Goal: Register for event/course

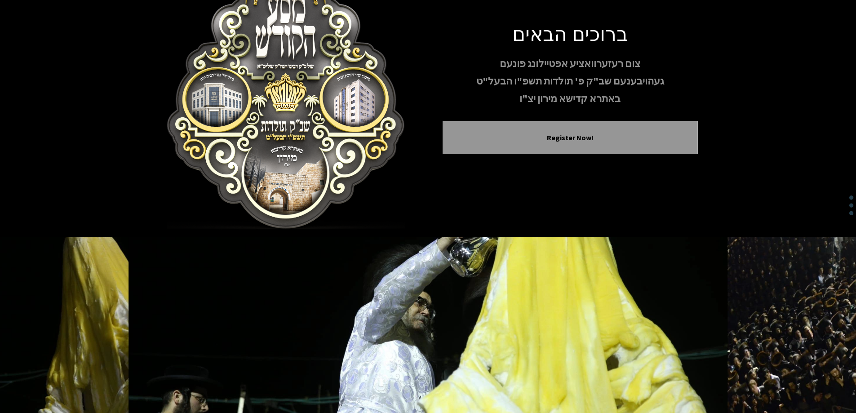
scroll to position [89, 0]
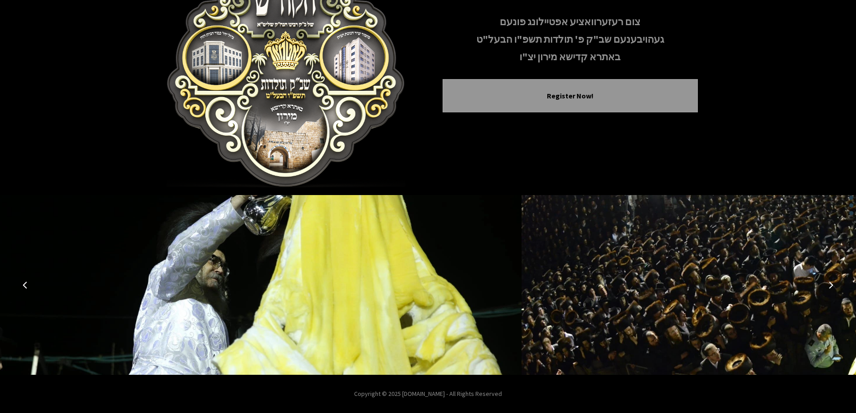
click at [23, 289] on button "Previous image" at bounding box center [25, 285] width 22 height 22
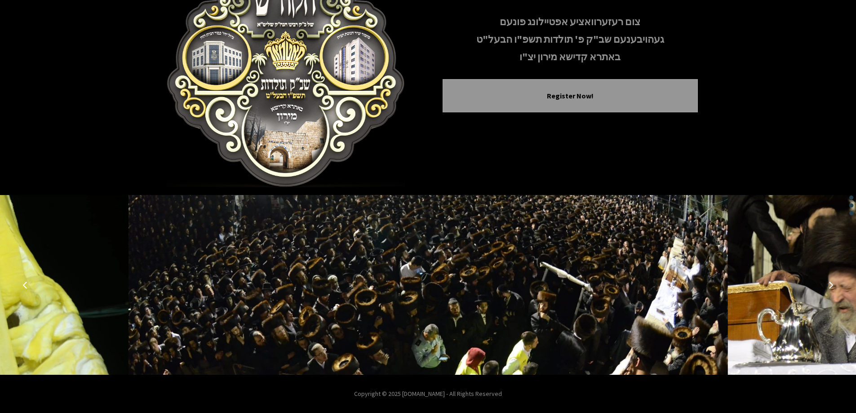
click at [23, 289] on button "Previous image" at bounding box center [25, 285] width 22 height 22
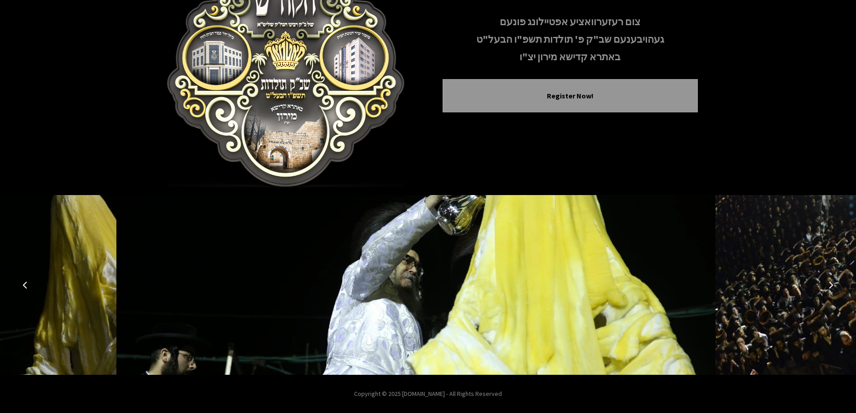
click at [23, 289] on button "Previous image" at bounding box center [25, 285] width 22 height 22
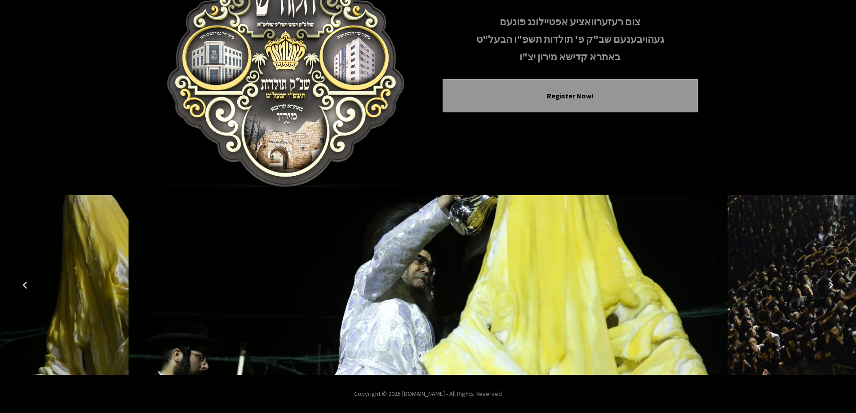
click at [23, 289] on button "Previous image" at bounding box center [25, 285] width 22 height 22
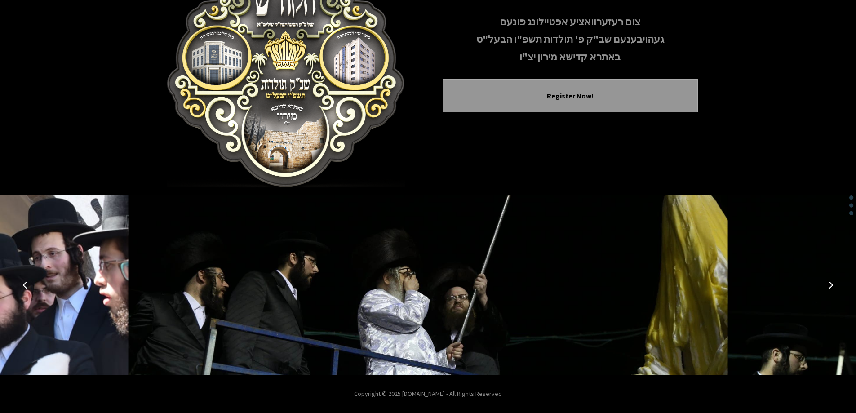
click at [23, 289] on button "Previous image" at bounding box center [25, 285] width 22 height 22
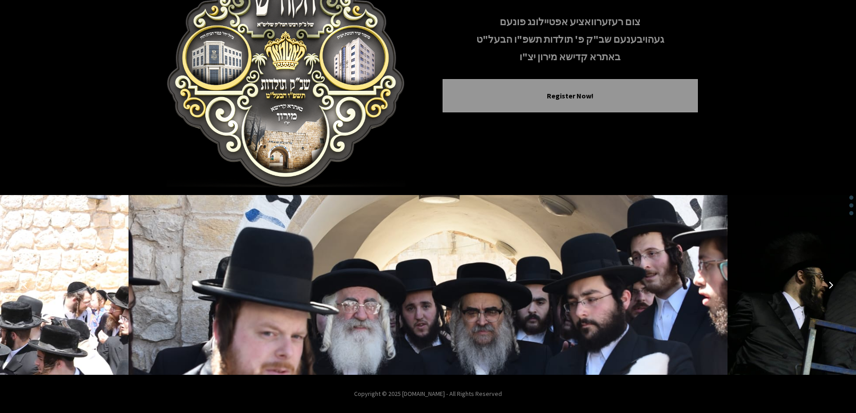
click at [23, 289] on button "Previous image" at bounding box center [25, 285] width 22 height 22
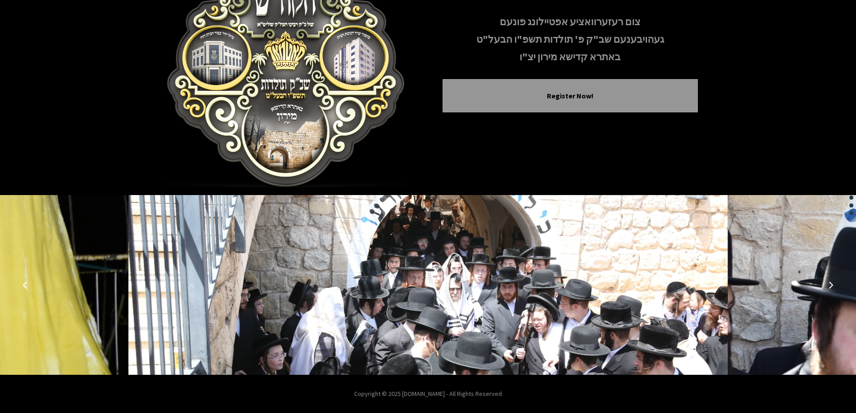
click at [23, 289] on button "Previous image" at bounding box center [25, 285] width 22 height 22
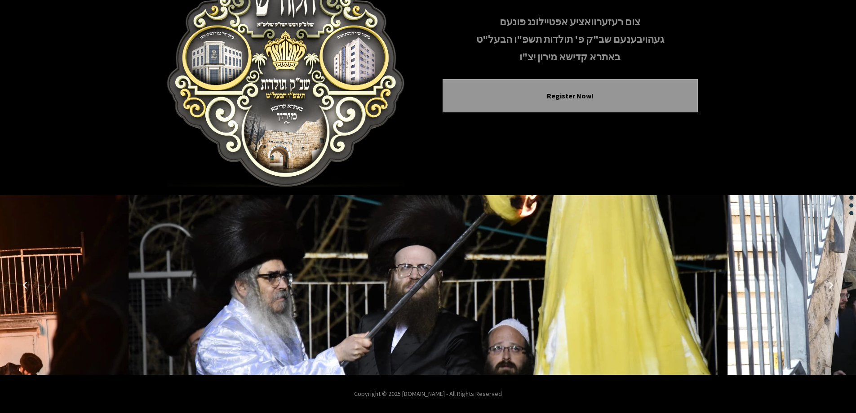
click at [24, 289] on button "Previous image" at bounding box center [25, 285] width 22 height 22
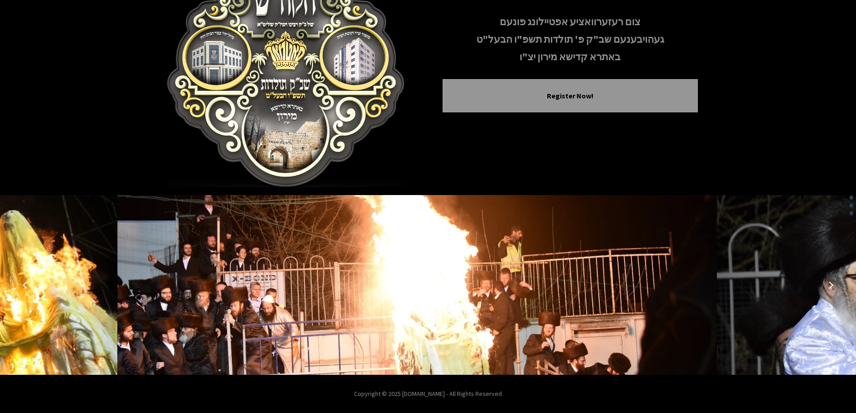
click at [24, 289] on button "Previous image" at bounding box center [25, 285] width 22 height 22
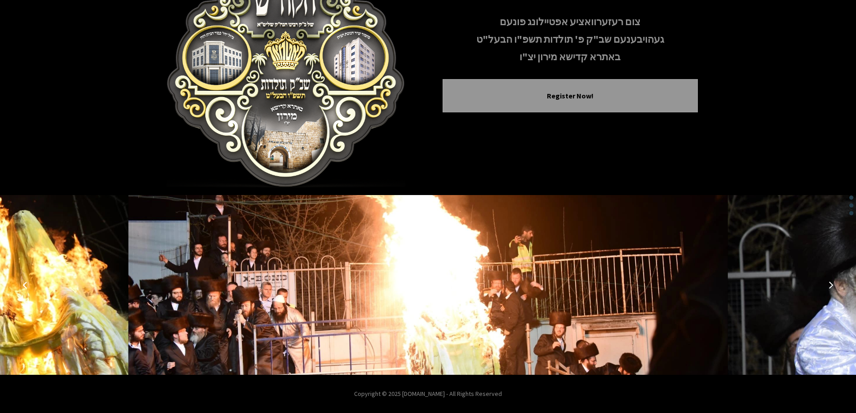
click at [24, 289] on button "Previous image" at bounding box center [25, 285] width 22 height 22
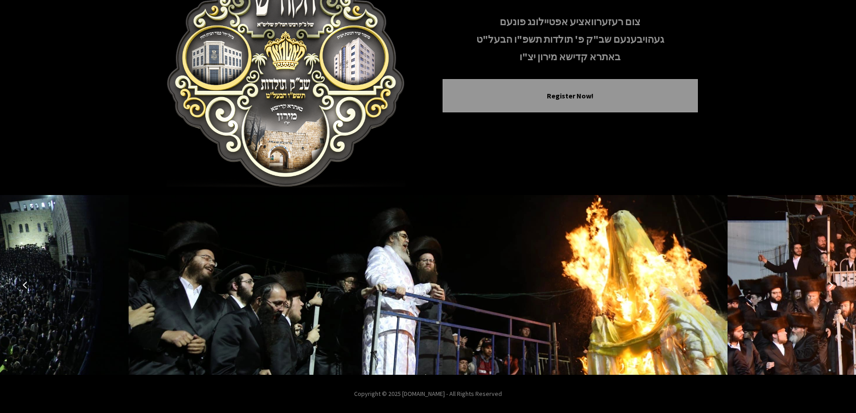
click at [24, 289] on button "Previous image" at bounding box center [25, 285] width 22 height 22
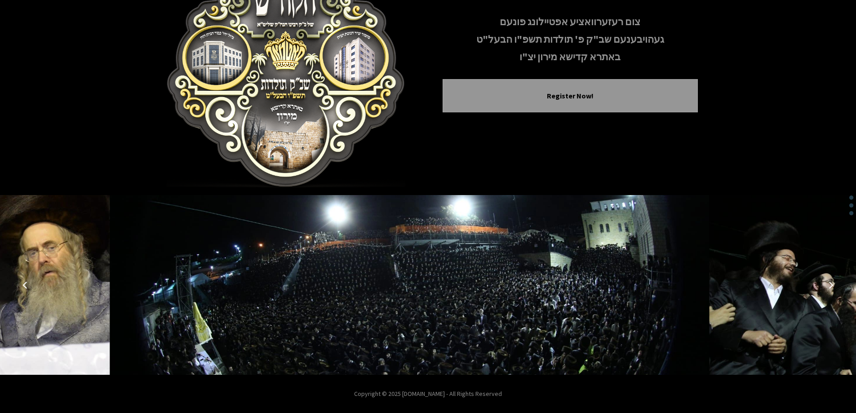
click at [24, 289] on button "Previous image" at bounding box center [25, 285] width 22 height 22
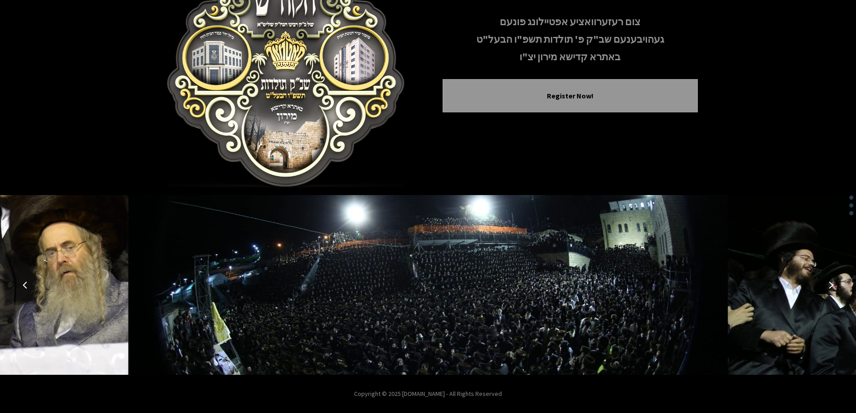
click at [24, 289] on button "Previous image" at bounding box center [25, 285] width 22 height 22
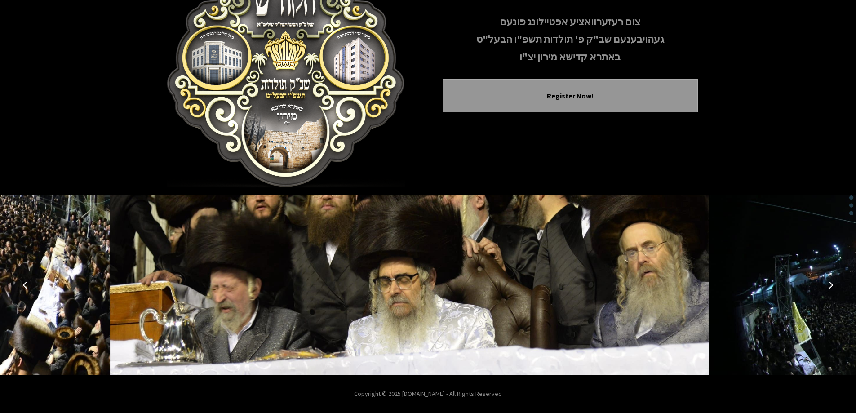
click at [24, 289] on button "Previous image" at bounding box center [25, 285] width 22 height 22
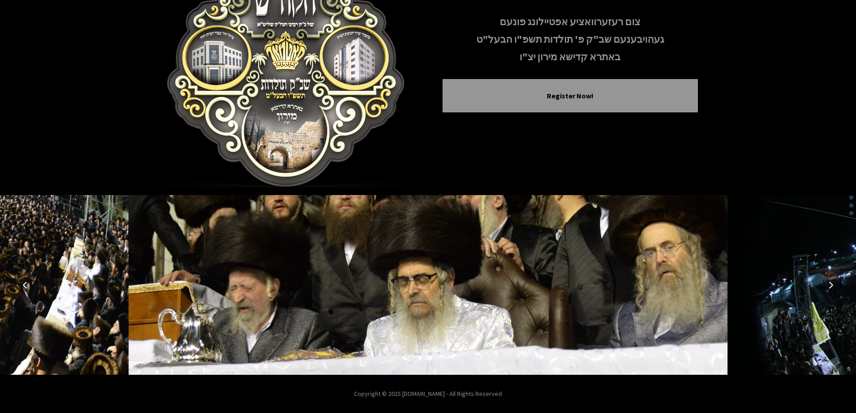
click at [24, 289] on button "Previous image" at bounding box center [25, 285] width 22 height 22
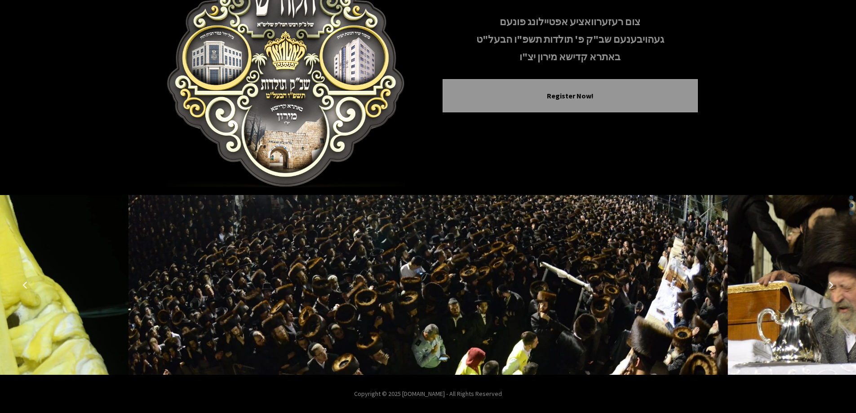
click at [24, 289] on button "Previous image" at bounding box center [25, 285] width 22 height 22
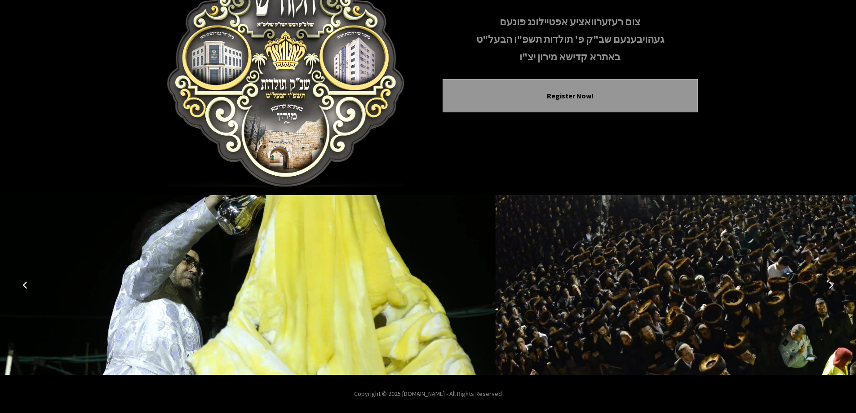
click at [24, 289] on button "Previous image" at bounding box center [25, 285] width 22 height 22
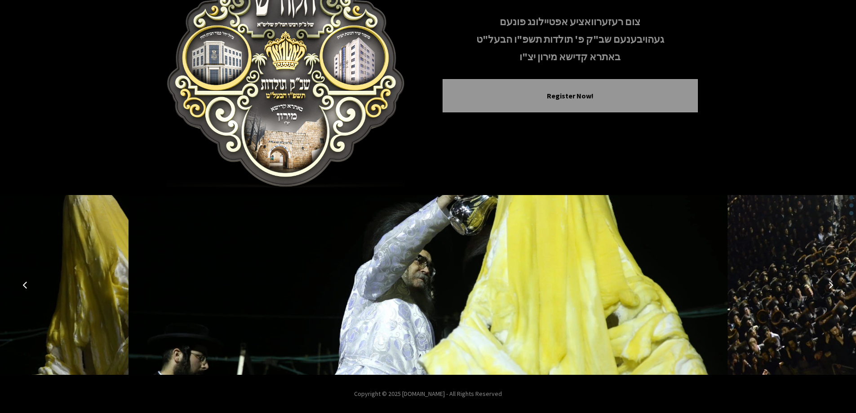
click at [24, 288] on button "Previous image" at bounding box center [25, 285] width 22 height 22
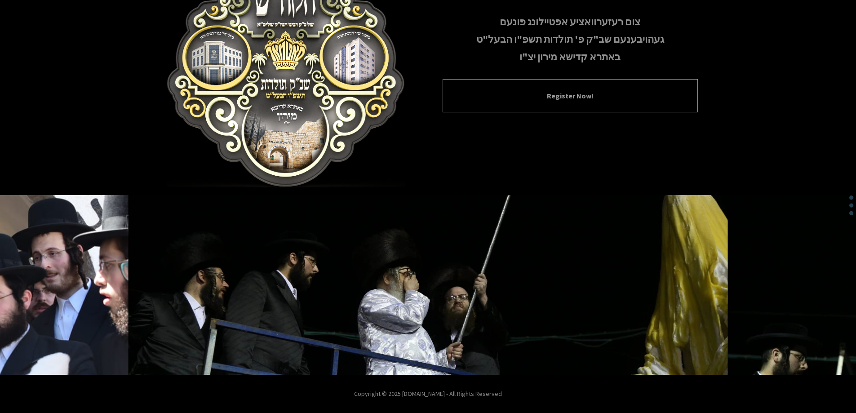
click at [592, 104] on div "Register Now!" at bounding box center [570, 95] width 255 height 33
click at [558, 98] on button "Register Now!" at bounding box center [570, 95] width 233 height 11
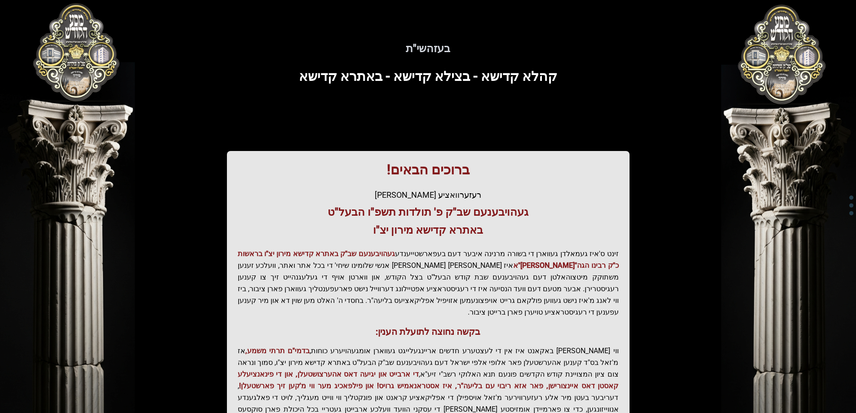
click at [558, 98] on div "בעזהשי"ת קהלא קדישא - בצילא קדישא - באתרא קדישא ברוכים הבאים! רעזערוואציע אפטיי…" at bounding box center [428, 249] width 575 height 454
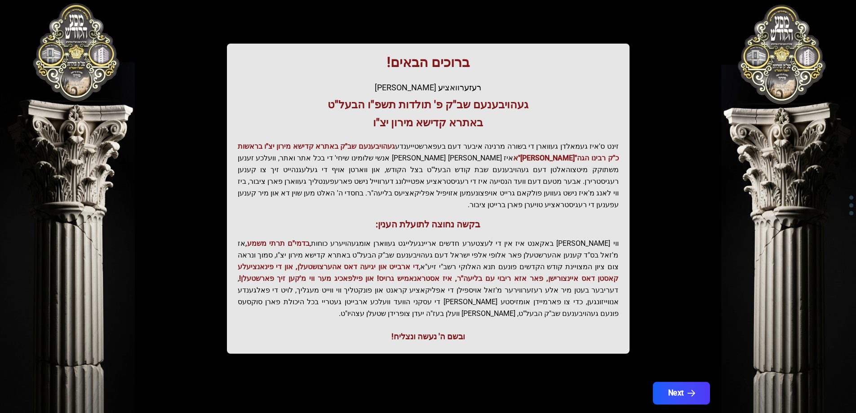
click at [689, 382] on button "Next" at bounding box center [680, 393] width 57 height 22
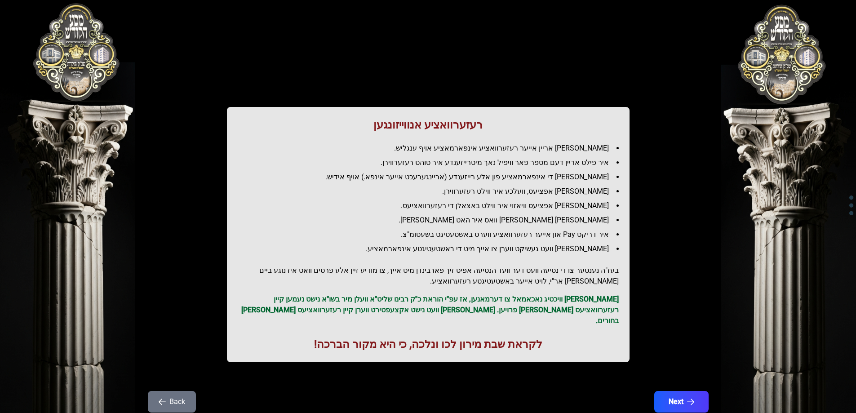
scroll to position [0, 0]
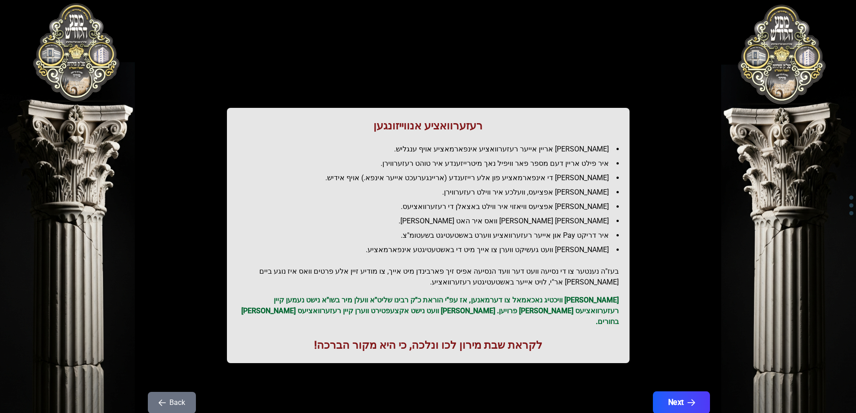
click at [683, 394] on button "Next" at bounding box center [680, 402] width 57 height 22
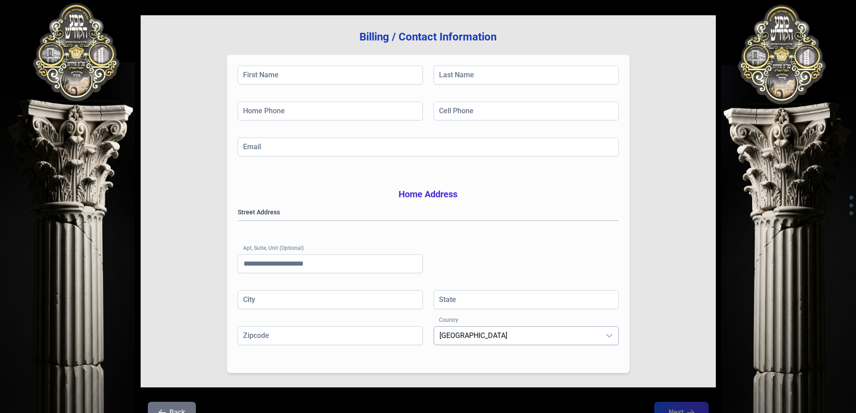
scroll to position [143, 0]
